Goal: Transaction & Acquisition: Purchase product/service

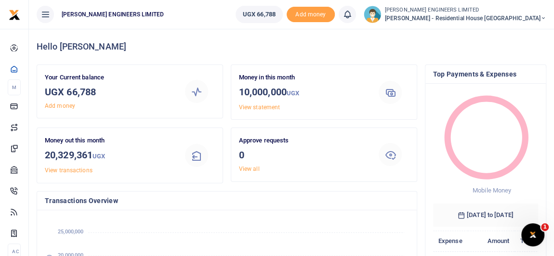
click at [543, 18] on icon at bounding box center [544, 18] width 6 height 7
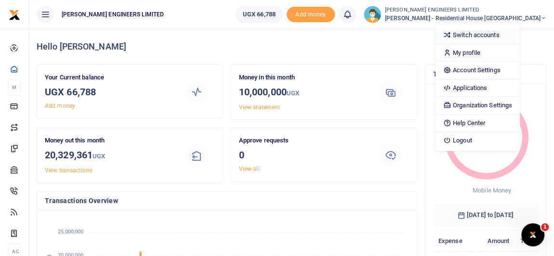
click at [508, 37] on link "Switch accounts" at bounding box center [478, 34] width 84 height 13
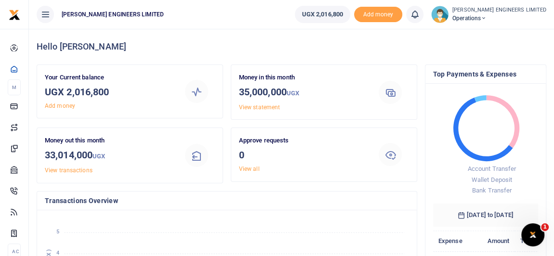
scroll to position [7, 7]
click at [487, 17] on icon at bounding box center [484, 18] width 6 height 7
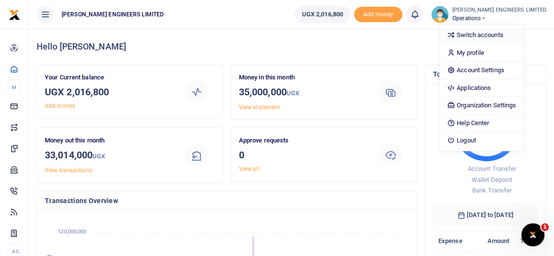
click at [502, 35] on link "Switch accounts" at bounding box center [482, 34] width 84 height 13
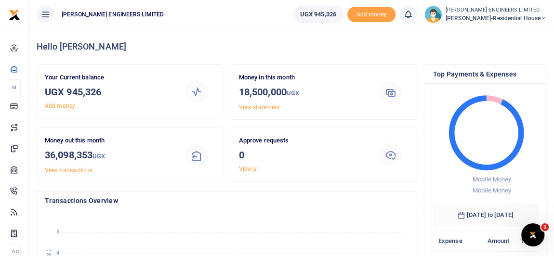
scroll to position [7, 7]
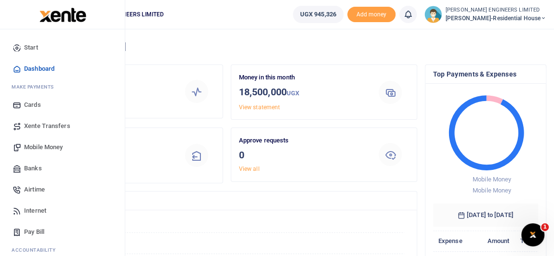
click at [36, 127] on span "Xente Transfers" at bounding box center [47, 126] width 46 height 10
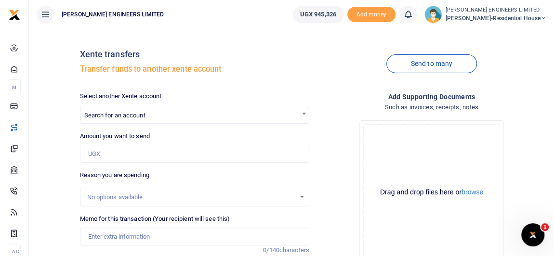
click at [111, 118] on span "Search for an account" at bounding box center [114, 115] width 61 height 7
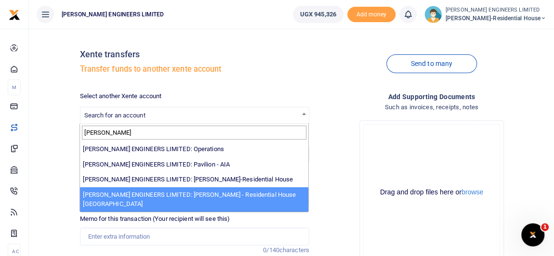
type input "SPENCE"
select select "4051"
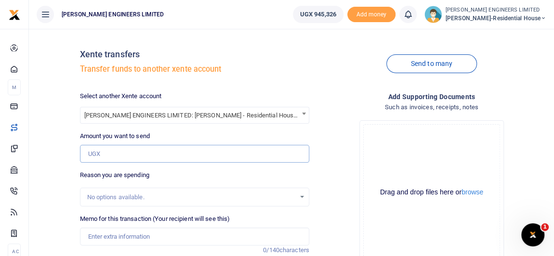
click at [104, 148] on input "Amount you want to send" at bounding box center [194, 154] width 229 height 18
type input "2"
type input "0"
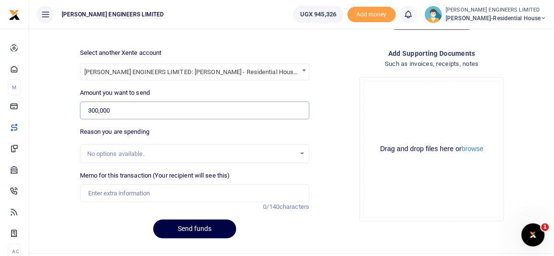
type input "300,000"
click at [131, 197] on input "Memo for this transaction (Your recipient will see this)" at bounding box center [194, 194] width 229 height 18
type input "Expenses"
click at [212, 227] on button "Send funds" at bounding box center [194, 229] width 83 height 19
drag, startPoint x: 415, startPoint y: 17, endPoint x: 413, endPoint y: 27, distance: 10.3
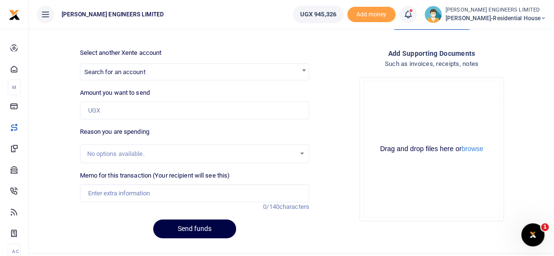
click at [413, 18] on icon at bounding box center [408, 14] width 10 height 11
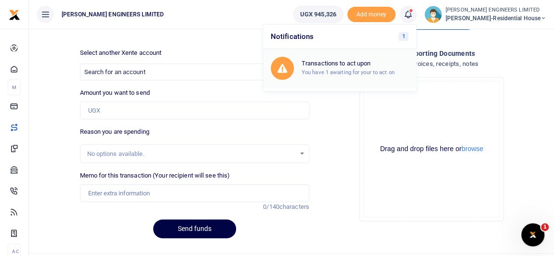
click at [339, 69] on small "You have 1 awaiting for your to act on" at bounding box center [348, 72] width 93 height 7
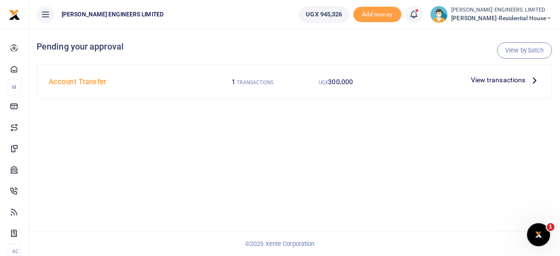
click at [488, 80] on span "View transactions" at bounding box center [498, 80] width 55 height 11
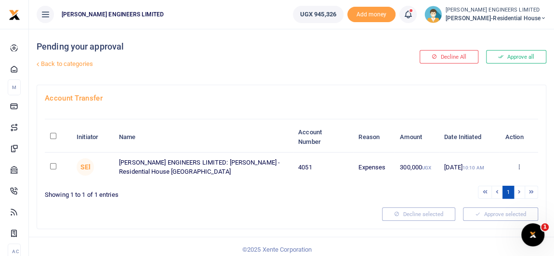
click at [53, 167] on input "checkbox" at bounding box center [53, 166] width 6 height 6
checkbox input "true"
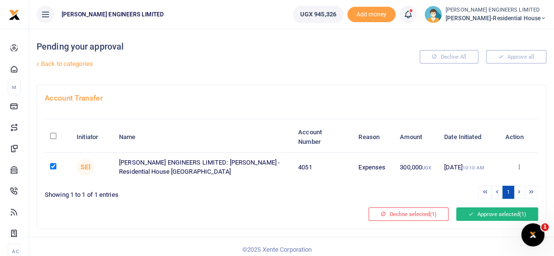
click at [482, 215] on button "Approve selected (1)" at bounding box center [497, 214] width 82 height 13
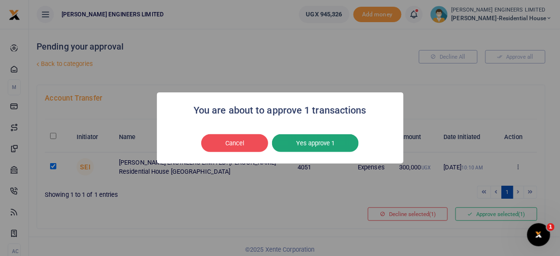
click at [323, 147] on button "Yes approve 1" at bounding box center [315, 143] width 87 height 18
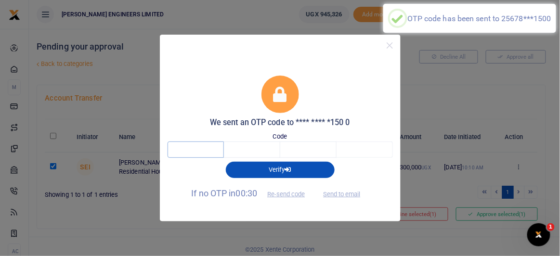
click at [202, 151] on input "text" at bounding box center [196, 150] width 56 height 16
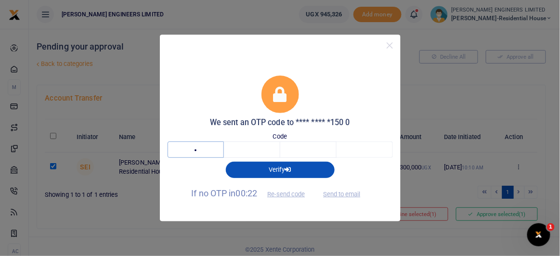
type input "6"
type input "4"
type input "1"
type input "8"
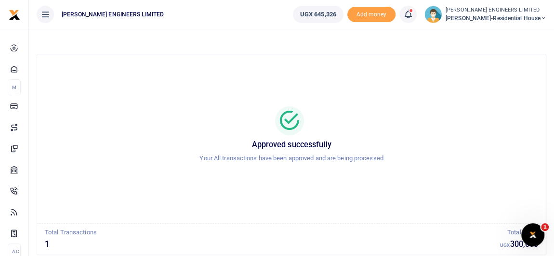
click at [543, 17] on icon at bounding box center [544, 18] width 6 height 7
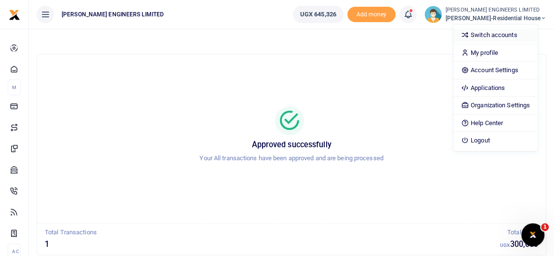
click at [512, 32] on link "Switch accounts" at bounding box center [495, 34] width 84 height 13
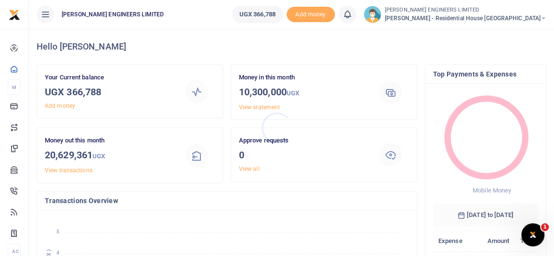
scroll to position [7, 7]
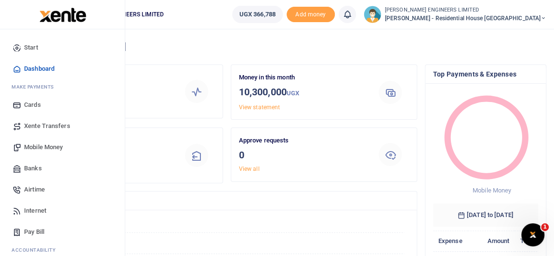
click at [44, 146] on span "Mobile Money" at bounding box center [43, 148] width 39 height 10
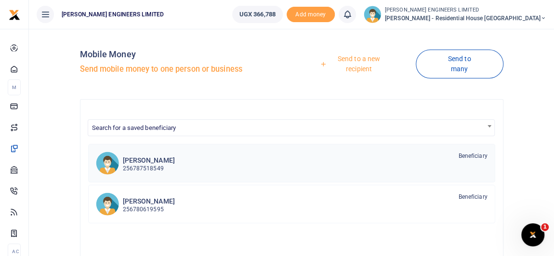
click at [144, 164] on p "256787518549" at bounding box center [149, 168] width 52 height 9
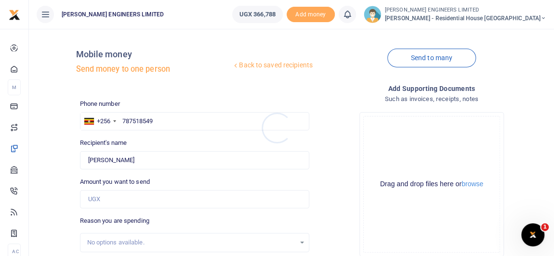
click at [97, 196] on div at bounding box center [277, 128] width 554 height 256
click at [98, 200] on input "Amount you want to send" at bounding box center [194, 199] width 229 height 18
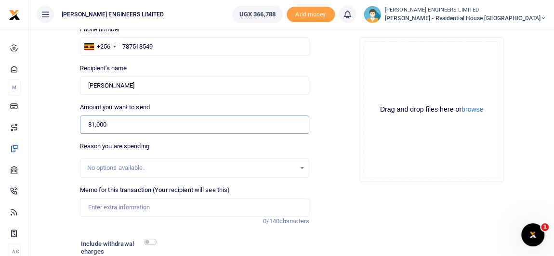
scroll to position [87, 0]
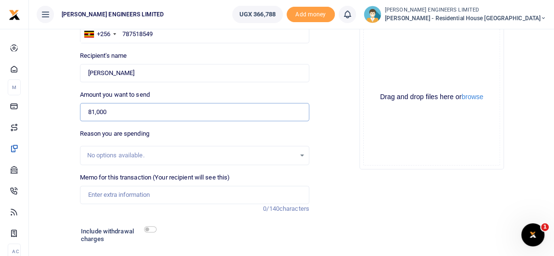
type input "81,000"
drag, startPoint x: 94, startPoint y: 194, endPoint x: 100, endPoint y: 195, distance: 5.9
click at [94, 194] on input "Memo for this transaction (Your recipient will see this)" at bounding box center [194, 195] width 229 height 18
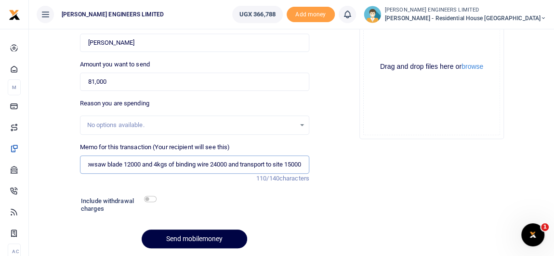
scroll to position [131, 0]
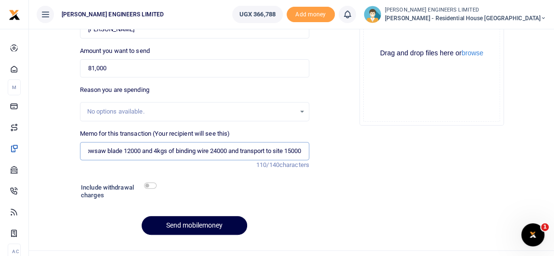
type input "Inverter repair 30000 and 1pc of bowsaw blade 12000 and 4kgs of binding wire 24…"
click at [151, 186] on input "checkbox" at bounding box center [150, 186] width 13 height 6
checkbox input "true"
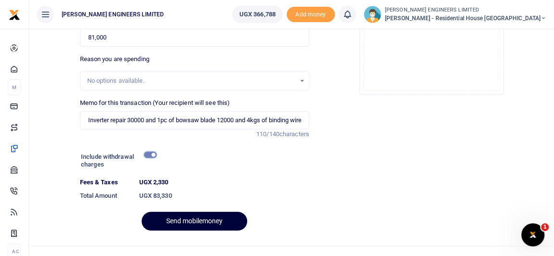
scroll to position [175, 0]
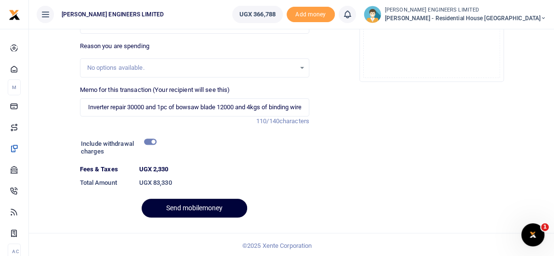
click at [207, 207] on button "Send mobilemoney" at bounding box center [195, 208] width 106 height 19
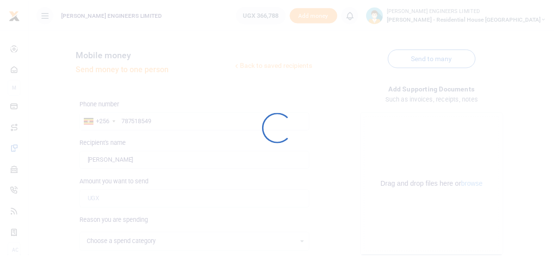
scroll to position [149, 0]
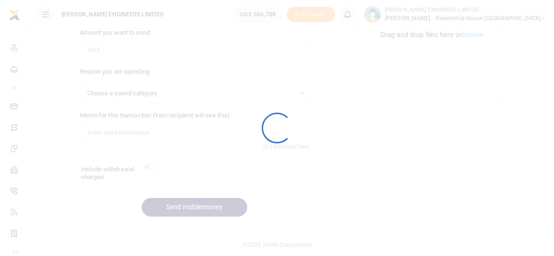
select select
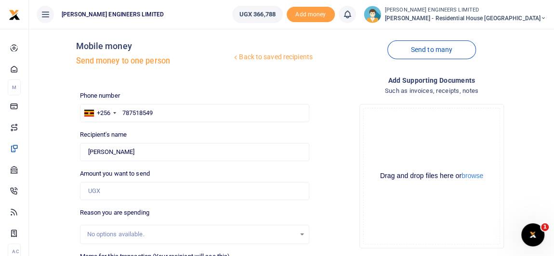
scroll to position [0, 0]
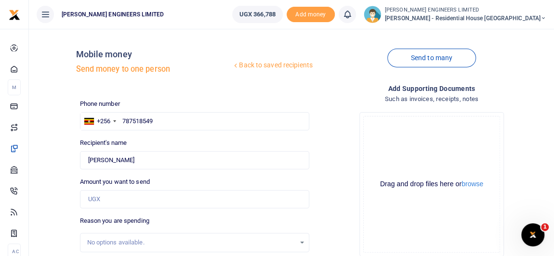
click at [352, 18] on icon at bounding box center [348, 14] width 10 height 11
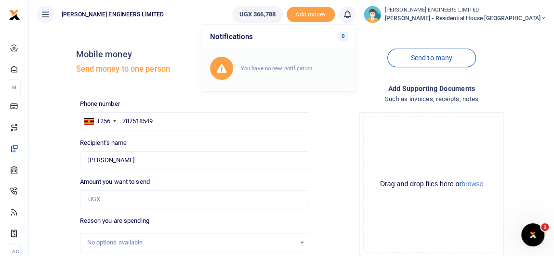
click at [303, 64] on div "You have no new notification" at bounding box center [294, 69] width 107 height 10
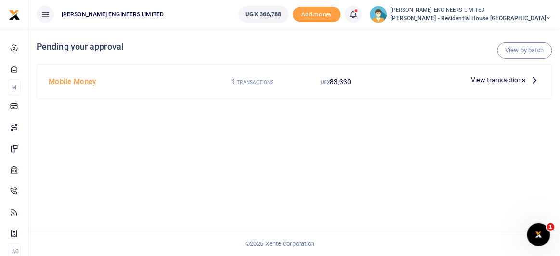
click at [491, 81] on span "View transactions" at bounding box center [498, 80] width 55 height 11
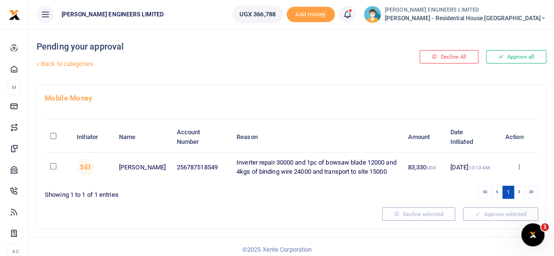
click at [52, 166] on input "checkbox" at bounding box center [53, 166] width 6 height 6
checkbox input "true"
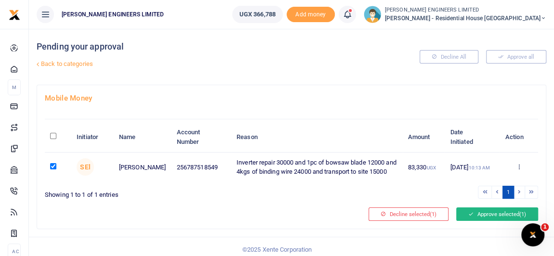
click at [500, 210] on button "Approve selected (1)" at bounding box center [497, 214] width 82 height 13
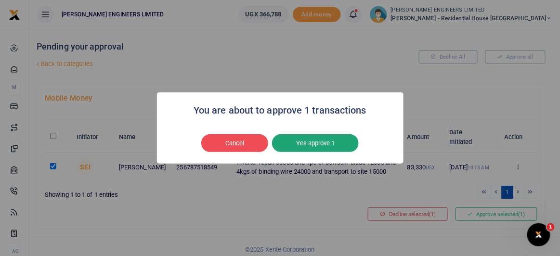
click at [322, 145] on button "Yes approve 1" at bounding box center [315, 143] width 87 height 18
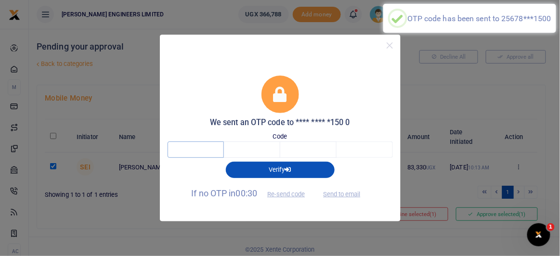
click at [201, 148] on input "text" at bounding box center [196, 150] width 56 height 16
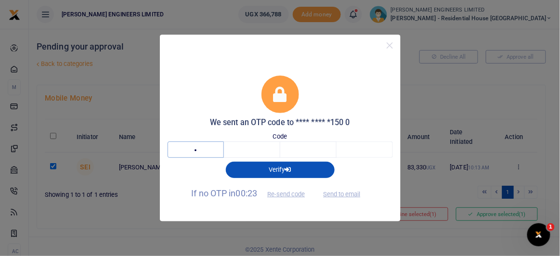
type input "2"
type input "6"
type input "7"
type input "5"
